Goal: Task Accomplishment & Management: Manage account settings

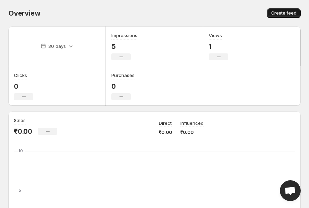
click at [284, 15] on span "Create feed" at bounding box center [284, 13] width 25 height 6
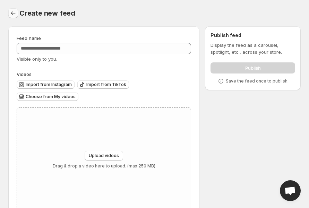
click at [13, 15] on icon "Settings" at bounding box center [13, 13] width 7 height 7
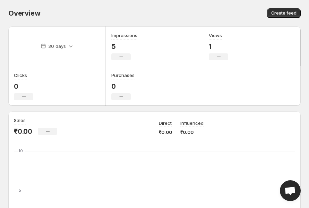
click at [210, 49] on p "1" at bounding box center [218, 46] width 19 height 8
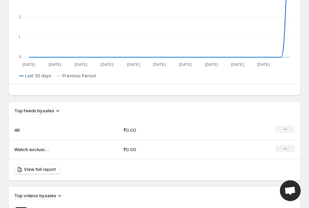
scroll to position [463, 0]
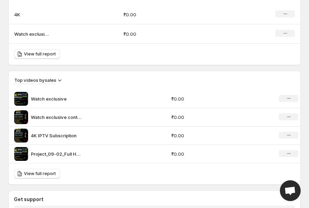
click at [41, 101] on p "Watch exclusive" at bounding box center [57, 99] width 52 height 7
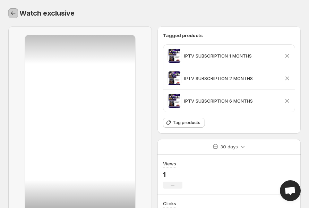
click at [15, 17] on button "Settings" at bounding box center [13, 13] width 10 height 10
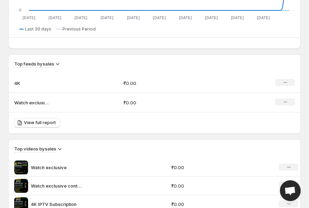
scroll to position [463, 0]
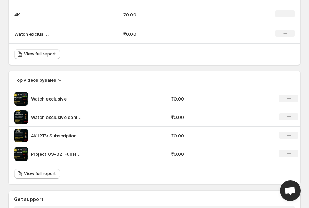
click at [22, 136] on img at bounding box center [21, 136] width 14 height 14
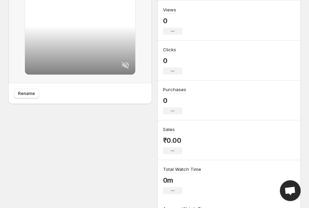
scroll to position [0, 0]
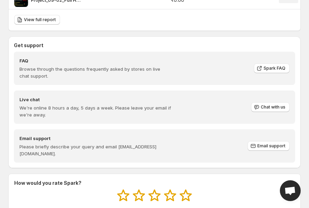
scroll to position [501, 0]
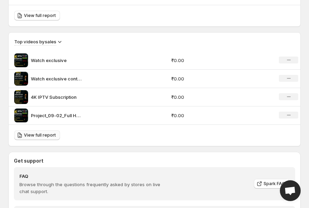
click at [35, 134] on span "View full report" at bounding box center [40, 136] width 32 height 6
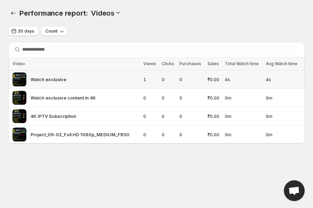
click at [47, 81] on span "Watch exclusive" at bounding box center [49, 79] width 36 height 7
click at [25, 80] on img at bounding box center [20, 80] width 14 height 14
click at [19, 80] on img at bounding box center [20, 80] width 14 height 14
click at [46, 79] on span "Watch exclusive" at bounding box center [49, 79] width 36 height 7
click at [149, 80] on span "1" at bounding box center [150, 79] width 14 height 7
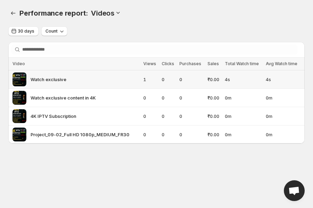
click at [55, 78] on span "Watch exclusive" at bounding box center [49, 79] width 36 height 7
click at [20, 81] on img at bounding box center [20, 80] width 14 height 14
click at [16, 7] on div "Performance report: . This page is ready Performance report: Videos" at bounding box center [156, 13] width 297 height 26
click at [16, 12] on icon "Performance report" at bounding box center [13, 13] width 7 height 7
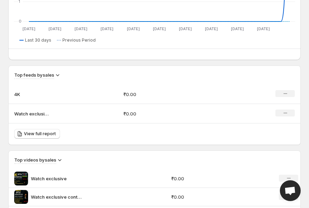
scroll to position [386, 0]
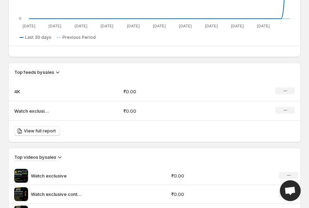
click at [38, 174] on p "Watch exclusive" at bounding box center [57, 176] width 52 height 7
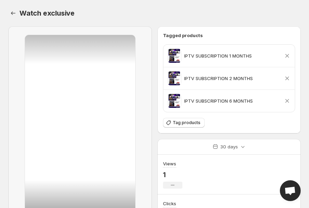
scroll to position [39, 0]
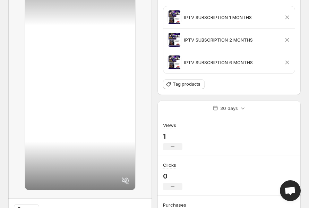
click at [124, 181] on icon at bounding box center [125, 180] width 7 height 7
click at [124, 181] on icon at bounding box center [126, 181] width 6 height 6
click at [126, 177] on icon at bounding box center [126, 181] width 8 height 8
click at [231, 120] on div "Views 1 No change" at bounding box center [230, 136] width 144 height 40
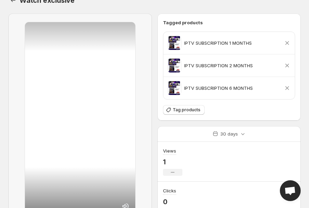
scroll to position [0, 0]
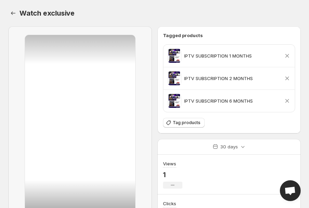
click at [205, 161] on div "Views 1 No change" at bounding box center [230, 175] width 144 height 40
click at [13, 14] on icon "Settings" at bounding box center [13, 13] width 7 height 7
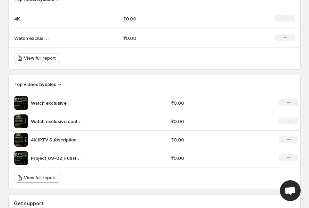
scroll to position [463, 0]
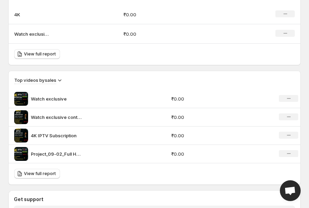
click at [287, 153] on icon at bounding box center [289, 153] width 4 height 1
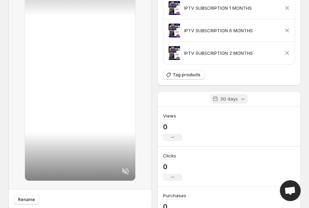
scroll to position [116, 0]
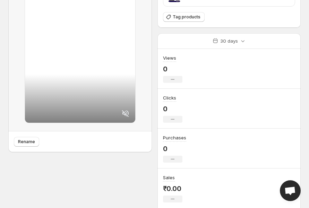
click at [110, 158] on div "Rename" at bounding box center [80, 103] width 144 height 367
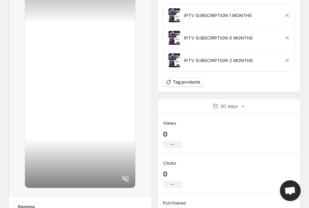
scroll to position [0, 0]
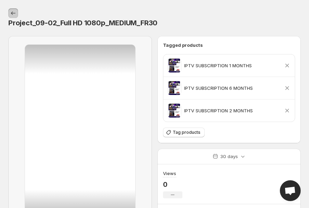
click at [13, 16] on icon "Settings" at bounding box center [13, 13] width 7 height 7
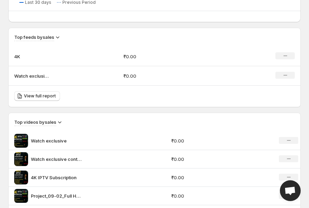
scroll to position [540, 0]
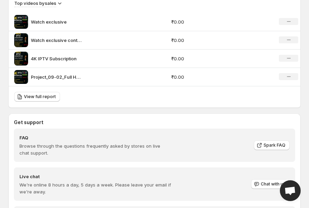
drag, startPoint x: 61, startPoint y: 74, endPoint x: 2, endPoint y: 111, distance: 69.8
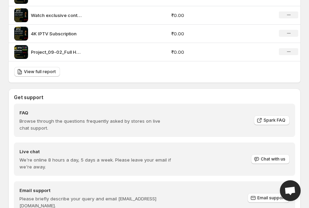
scroll to position [579, 0]
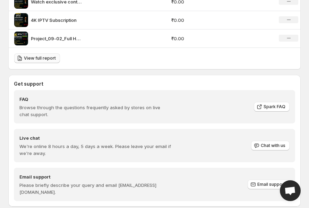
click at [42, 59] on span "View full report" at bounding box center [40, 59] width 32 height 6
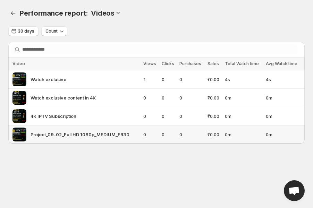
click at [17, 133] on img at bounding box center [20, 135] width 14 height 14
click at [67, 135] on span "Project_09-02_Full HD 1080p_MEDIUM_FR30" at bounding box center [80, 134] width 99 height 7
click at [22, 135] on img at bounding box center [20, 135] width 14 height 14
click at [21, 136] on img at bounding box center [20, 135] width 14 height 14
click at [20, 78] on img at bounding box center [20, 80] width 14 height 14
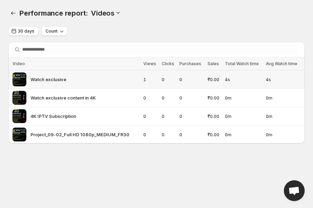
click at [19, 78] on img at bounding box center [20, 80] width 14 height 14
click at [48, 80] on span "Watch exclusive" at bounding box center [49, 79] width 36 height 7
click at [17, 81] on img at bounding box center [20, 80] width 14 height 14
click at [17, 80] on img at bounding box center [20, 80] width 14 height 14
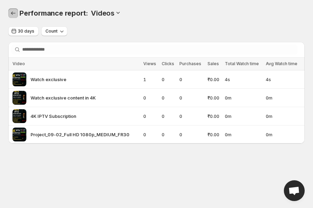
click at [12, 11] on icon "Performance report" at bounding box center [13, 13] width 7 height 7
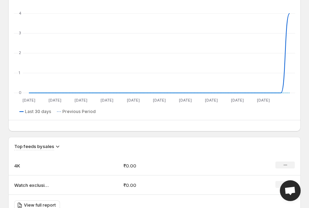
scroll to position [424, 0]
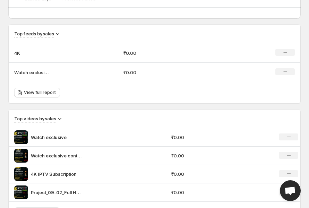
click at [16, 135] on img at bounding box center [21, 138] width 14 height 14
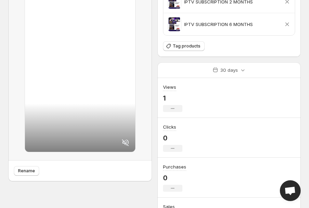
scroll to position [77, 0]
click at [124, 140] on icon at bounding box center [126, 142] width 8 height 8
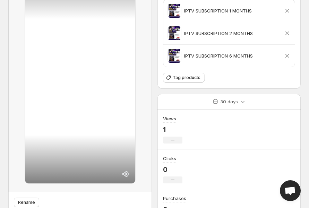
scroll to position [0, 0]
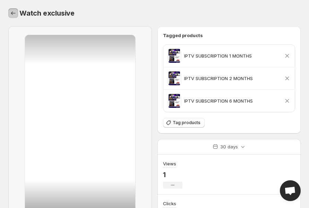
click at [10, 14] on icon "Settings" at bounding box center [13, 13] width 7 height 7
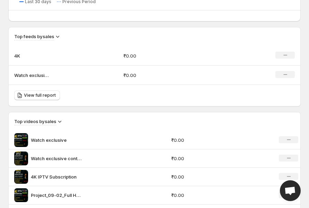
scroll to position [424, 0]
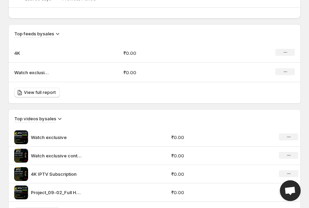
click at [63, 153] on p "Watch exclusive content in 4K" at bounding box center [57, 155] width 52 height 7
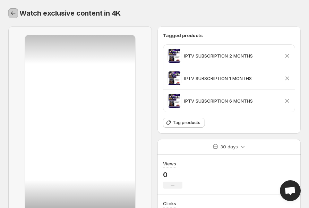
click at [10, 12] on icon "Settings" at bounding box center [13, 13] width 7 height 7
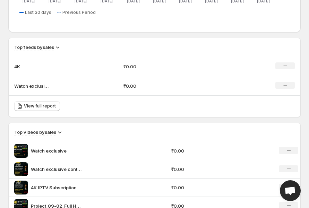
scroll to position [463, 0]
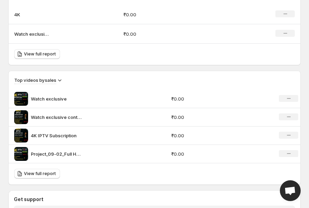
click at [26, 133] on img at bounding box center [21, 136] width 14 height 14
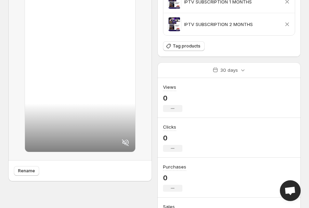
scroll to position [77, 0]
click at [127, 142] on icon at bounding box center [126, 142] width 8 height 8
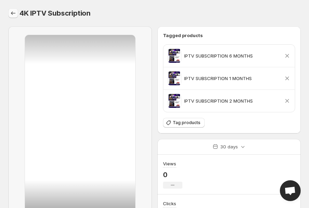
click at [11, 14] on icon "Settings" at bounding box center [13, 13] width 7 height 7
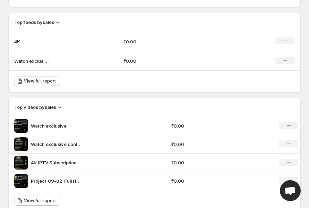
scroll to position [540, 0]
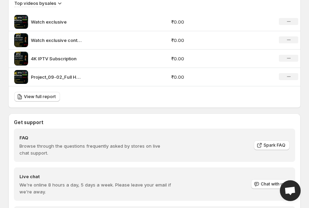
click at [61, 40] on p "Watch exclusive content in 4K" at bounding box center [57, 40] width 52 height 7
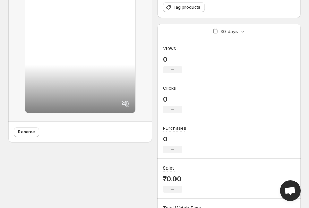
scroll to position [77, 0]
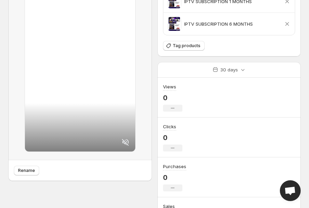
click at [126, 140] on icon at bounding box center [126, 142] width 8 height 8
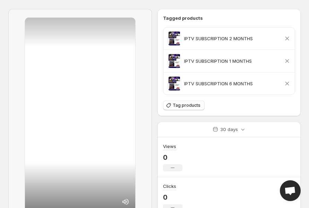
scroll to position [0, 0]
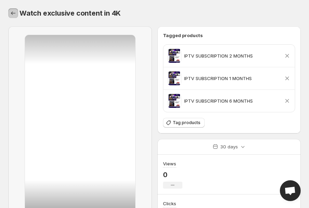
click at [13, 15] on icon "Settings" at bounding box center [13, 13] width 7 height 7
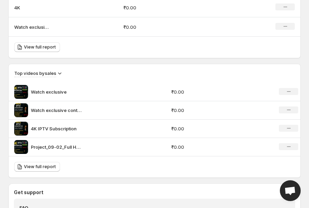
scroll to position [501, 0]
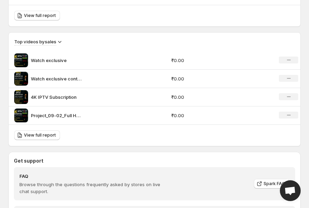
click at [287, 115] on icon "No change" at bounding box center [289, 116] width 4 height 6
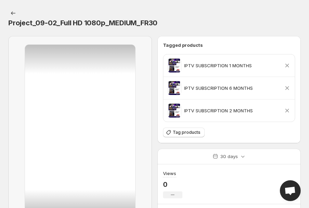
click at [290, 112] on icon at bounding box center [287, 110] width 7 height 7
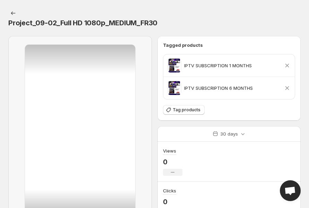
click at [287, 88] on icon at bounding box center [288, 88] width 4 height 4
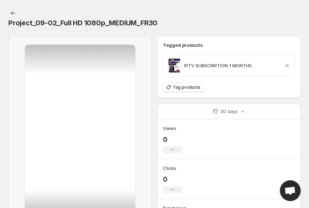
click at [289, 68] on icon at bounding box center [287, 65] width 7 height 7
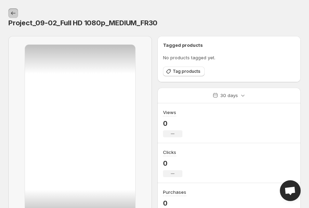
click at [10, 11] on icon "Settings" at bounding box center [13, 13] width 7 height 7
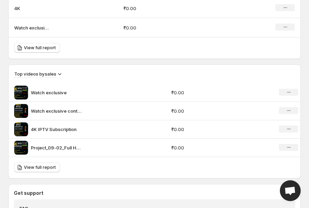
scroll to position [540, 0]
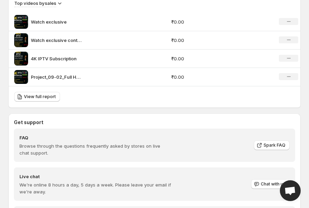
click at [285, 20] on div "No change" at bounding box center [288, 21] width 19 height 7
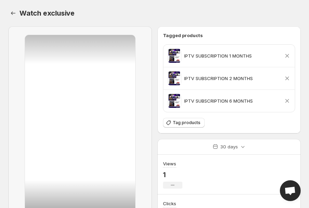
click at [287, 54] on icon at bounding box center [287, 55] width 7 height 7
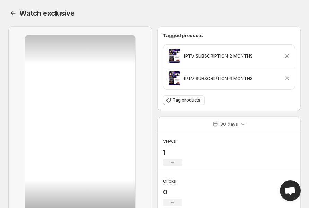
click at [287, 55] on icon at bounding box center [288, 56] width 4 height 4
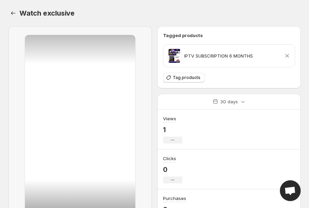
click at [287, 55] on icon at bounding box center [288, 56] width 4 height 4
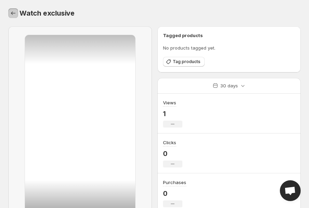
click at [13, 15] on icon "Settings" at bounding box center [13, 13] width 7 height 7
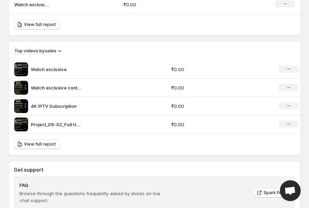
scroll to position [501, 0]
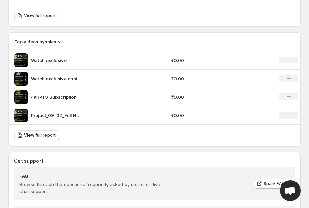
click at [25, 78] on img at bounding box center [21, 79] width 14 height 14
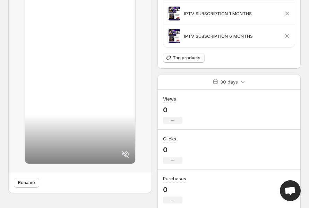
scroll to position [77, 0]
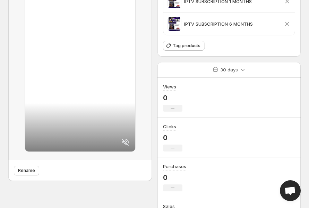
click at [123, 140] on icon at bounding box center [125, 142] width 7 height 7
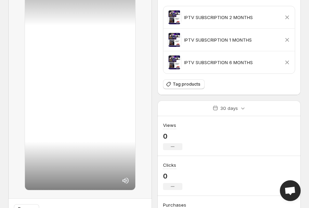
scroll to position [0, 0]
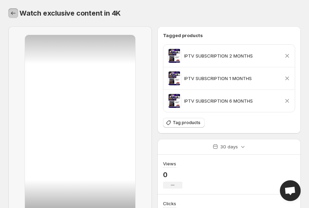
click at [10, 15] on icon "Settings" at bounding box center [13, 13] width 7 height 7
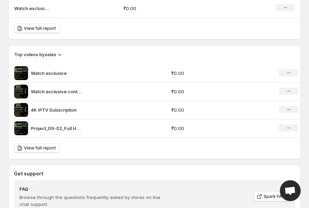
scroll to position [501, 0]
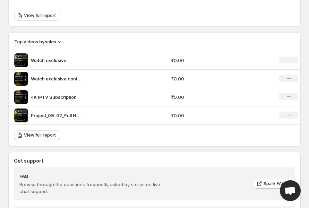
click at [59, 98] on p "4K IPTV Subscription" at bounding box center [57, 97] width 52 height 7
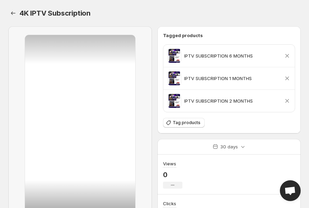
click at [286, 54] on icon at bounding box center [288, 56] width 4 height 4
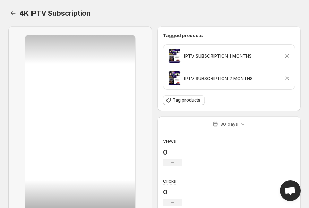
click at [287, 56] on icon at bounding box center [287, 55] width 7 height 7
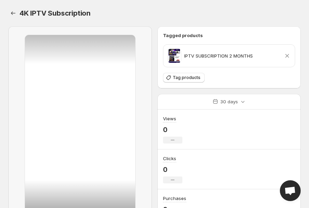
click at [287, 56] on icon at bounding box center [287, 55] width 7 height 7
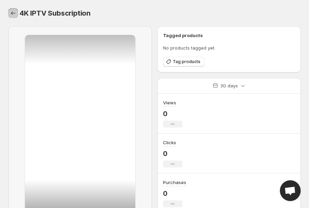
click at [13, 11] on icon "Settings" at bounding box center [13, 13] width 7 height 7
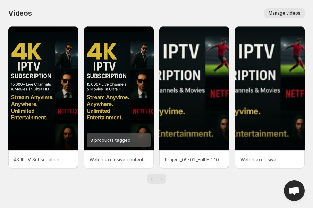
click at [291, 14] on span "Manage videos" at bounding box center [285, 13] width 32 height 6
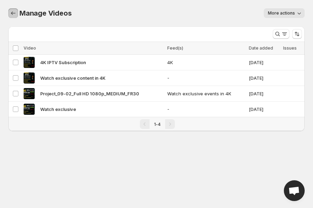
click at [10, 14] on icon "Manage Videos" at bounding box center [13, 13] width 7 height 7
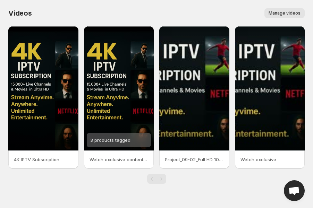
click at [289, 12] on span "Manage videos" at bounding box center [285, 13] width 32 height 6
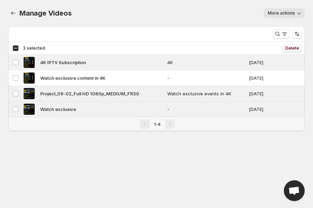
click at [290, 50] on span "Delete" at bounding box center [292, 48] width 14 height 6
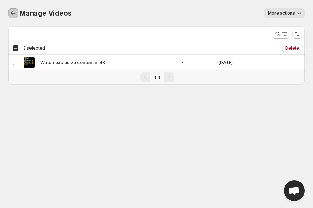
click at [12, 15] on icon "Manage Videos" at bounding box center [13, 13] width 7 height 7
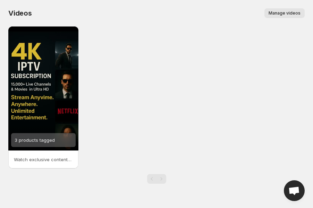
click at [282, 14] on span "Manage videos" at bounding box center [285, 13] width 32 height 6
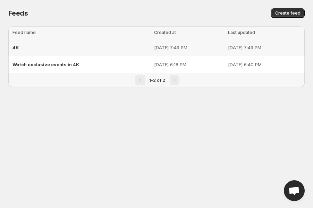
click at [28, 51] on div "4K" at bounding box center [82, 47] width 138 height 13
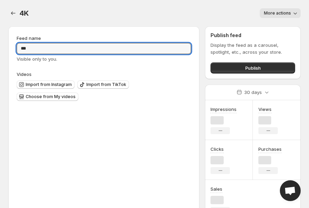
click at [17, 48] on input "**" at bounding box center [104, 48] width 175 height 11
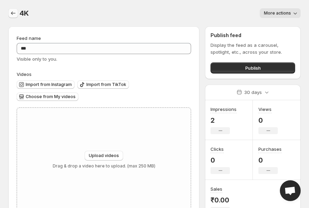
click at [10, 14] on icon "Settings" at bounding box center [13, 13] width 7 height 7
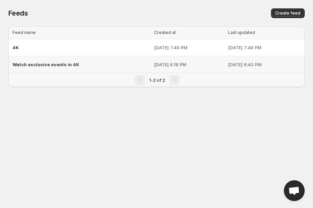
click at [35, 62] on span "Watch exclusive events in 4K" at bounding box center [46, 65] width 67 height 6
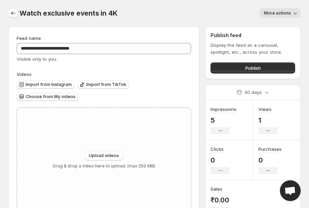
click at [10, 12] on icon "Settings" at bounding box center [13, 13] width 7 height 7
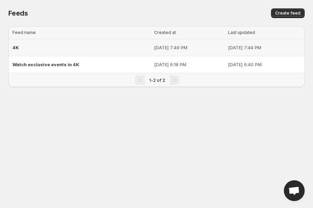
click at [22, 47] on div "4K" at bounding box center [82, 47] width 138 height 13
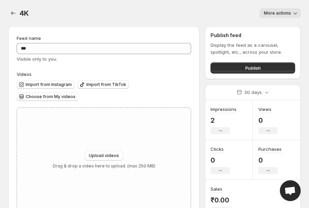
click at [109, 30] on div "Feed name ** Visible only to you. Videos Import from Instagram Import from TikT…" at bounding box center [103, 123] width 191 height 194
click at [107, 8] on div "More actions" at bounding box center [169, 13] width 264 height 10
click at [13, 15] on icon "Settings" at bounding box center [13, 13] width 7 height 7
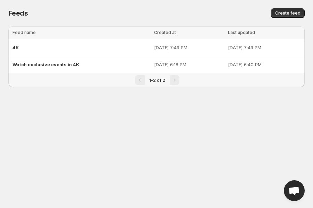
click at [169, 121] on body "Home Feeds Videos Subscription Settings Feeds. This page is ready Feeds Create …" at bounding box center [156, 104] width 313 height 208
drag, startPoint x: 249, startPoint y: 47, endPoint x: 114, endPoint y: 103, distance: 146.7
click at [114, 103] on div at bounding box center [156, 98] width 297 height 11
click at [57, 159] on body "Home Feeds Videos Subscription Settings Feeds. This page is ready Feeds Create …" at bounding box center [156, 104] width 313 height 208
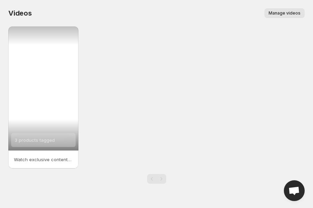
click at [48, 101] on div "3 products tagged" at bounding box center [43, 88] width 70 height 124
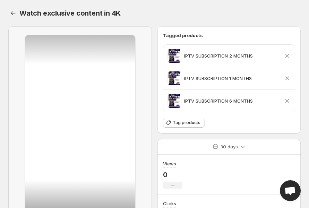
click at [80, 124] on div at bounding box center [80, 132] width 110 height 194
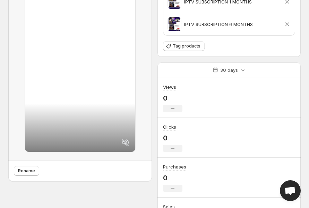
scroll to position [77, 0]
click at [123, 138] on icon at bounding box center [126, 142] width 8 height 8
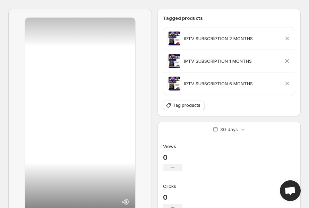
scroll to position [0, 0]
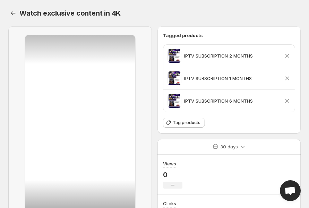
click at [82, 108] on div at bounding box center [80, 132] width 110 height 194
click at [184, 119] on button "Tag products" at bounding box center [184, 123] width 42 height 10
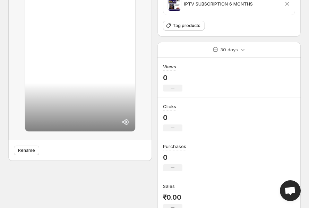
scroll to position [116, 0]
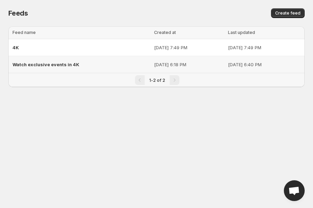
click at [48, 68] on div "Watch exclusive events in 4K" at bounding box center [82, 64] width 138 height 13
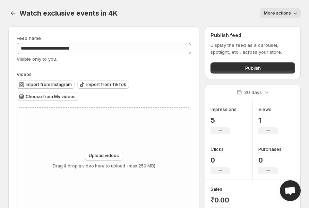
click at [285, 12] on span "More actions" at bounding box center [277, 13] width 27 height 6
click at [269, 27] on span "Delete" at bounding box center [272, 28] width 14 height 6
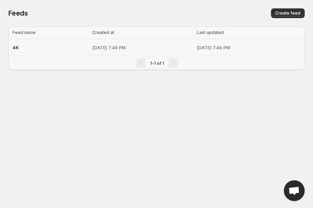
click at [18, 47] on span "4K" at bounding box center [16, 48] width 6 height 6
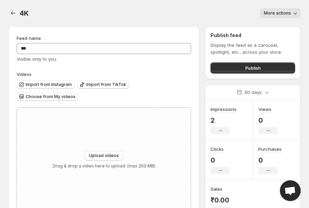
click at [284, 15] on span "More actions" at bounding box center [277, 13] width 27 height 6
click at [272, 31] on button "Delete" at bounding box center [272, 27] width 18 height 11
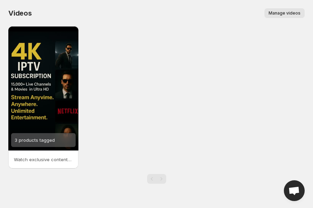
click at [274, 14] on span "Manage videos" at bounding box center [285, 13] width 32 height 6
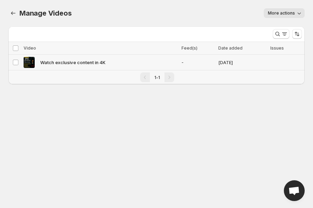
click at [78, 65] on span "Watch exclusive content in 4K" at bounding box center [72, 62] width 65 height 7
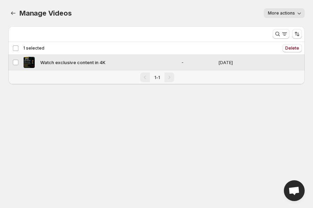
click at [31, 64] on img at bounding box center [29, 62] width 11 height 11
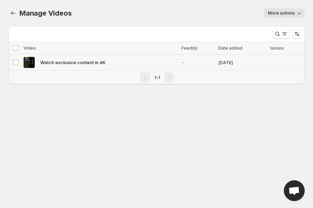
click at [53, 65] on span "Watch exclusive content in 4K" at bounding box center [72, 62] width 65 height 7
click at [15, 11] on icon "Manage Videos" at bounding box center [13, 13] width 7 height 7
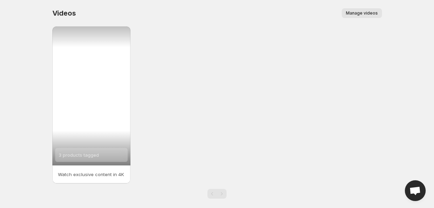
drag, startPoint x: 86, startPoint y: 55, endPoint x: 75, endPoint y: 60, distance: 12.4
click at [75, 60] on div "3 products tagged" at bounding box center [91, 95] width 78 height 139
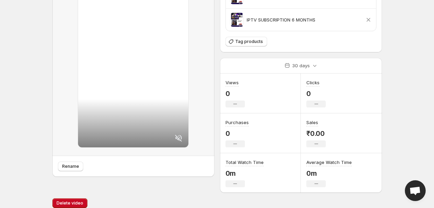
scroll to position [88, 0]
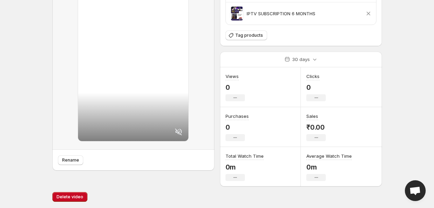
click at [68, 155] on div "Rename" at bounding box center [133, 55] width 162 height 232
click at [70, 162] on span "Rename" at bounding box center [70, 161] width 17 height 6
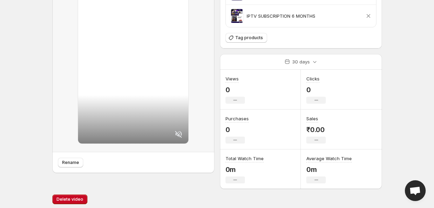
scroll to position [0, 0]
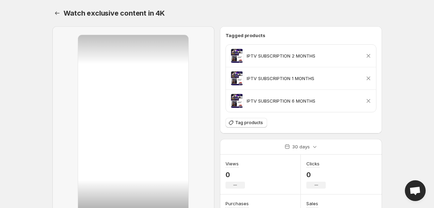
click at [218, 5] on div "Watch exclusive content in 4K. This page is ready Watch exclusive content in 4K" at bounding box center [217, 13] width 330 height 26
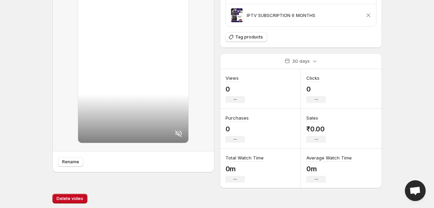
scroll to position [88, 0]
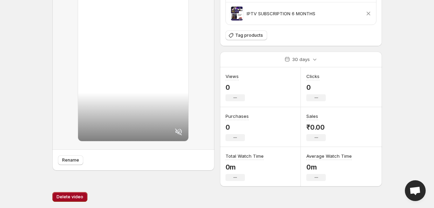
click at [71, 199] on button "Delete video" at bounding box center [69, 197] width 35 height 10
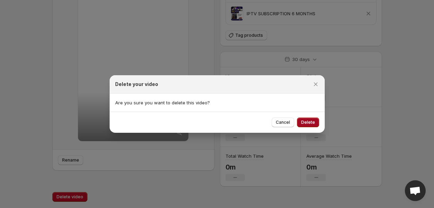
click at [307, 122] on span "Delete" at bounding box center [308, 123] width 14 height 6
